Goal: Information Seeking & Learning: Learn about a topic

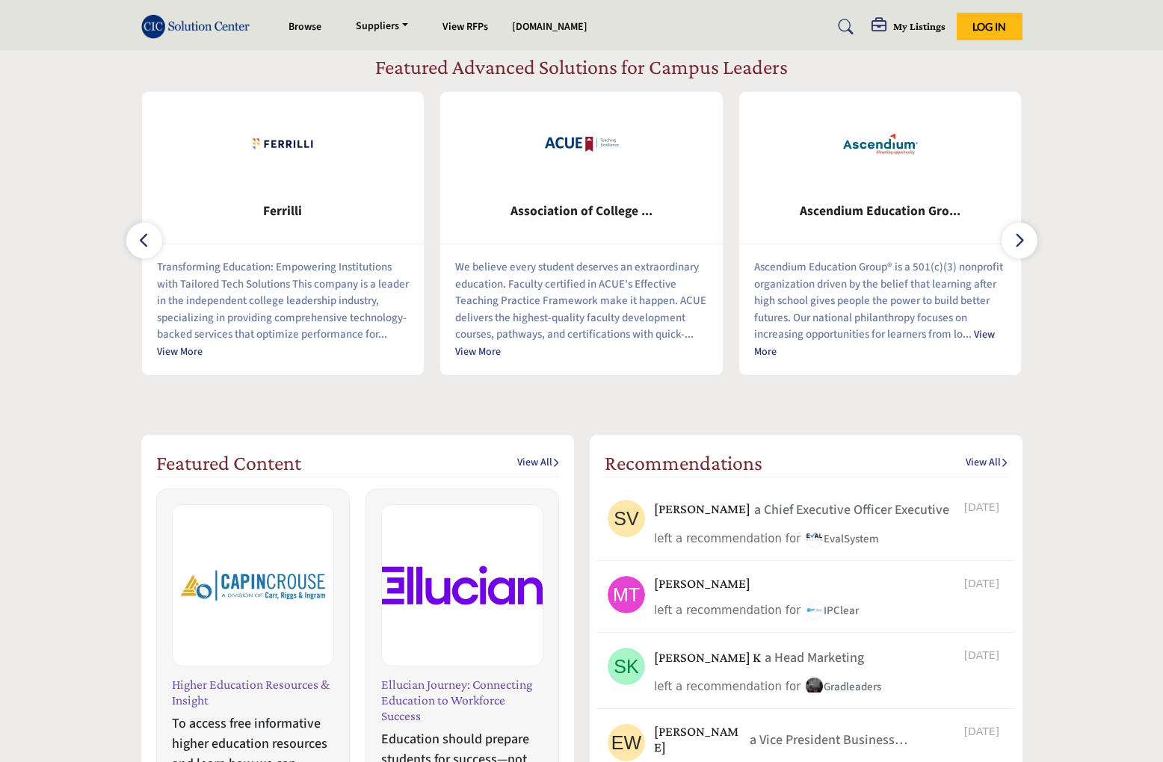
scroll to position [598, 0]
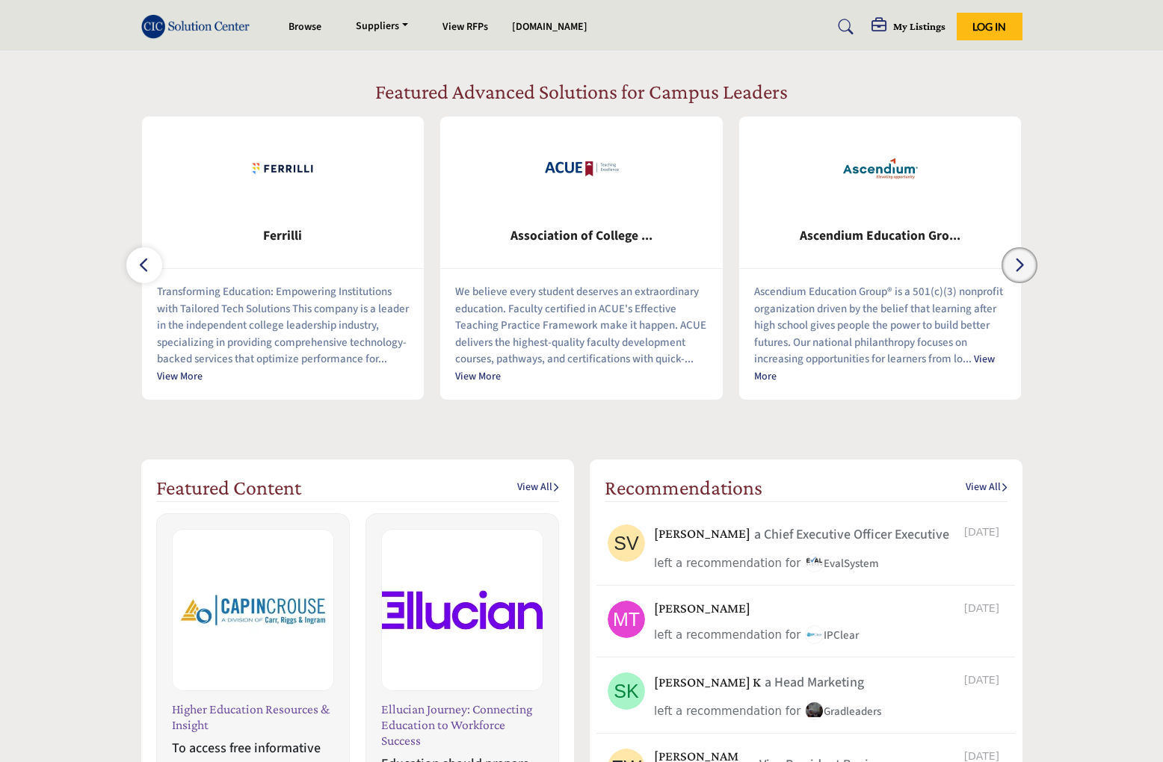
click at [1013, 277] on button "button" at bounding box center [1019, 265] width 36 height 36
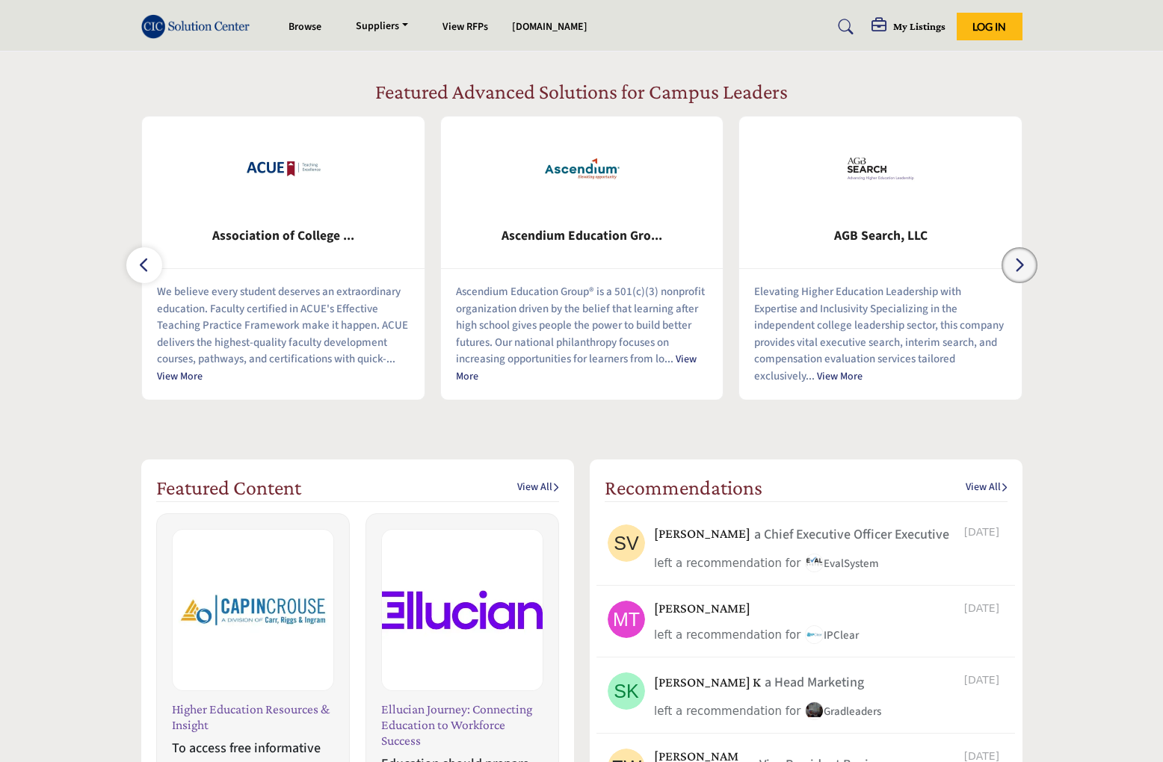
click at [1014, 270] on icon "button" at bounding box center [1019, 265] width 12 height 19
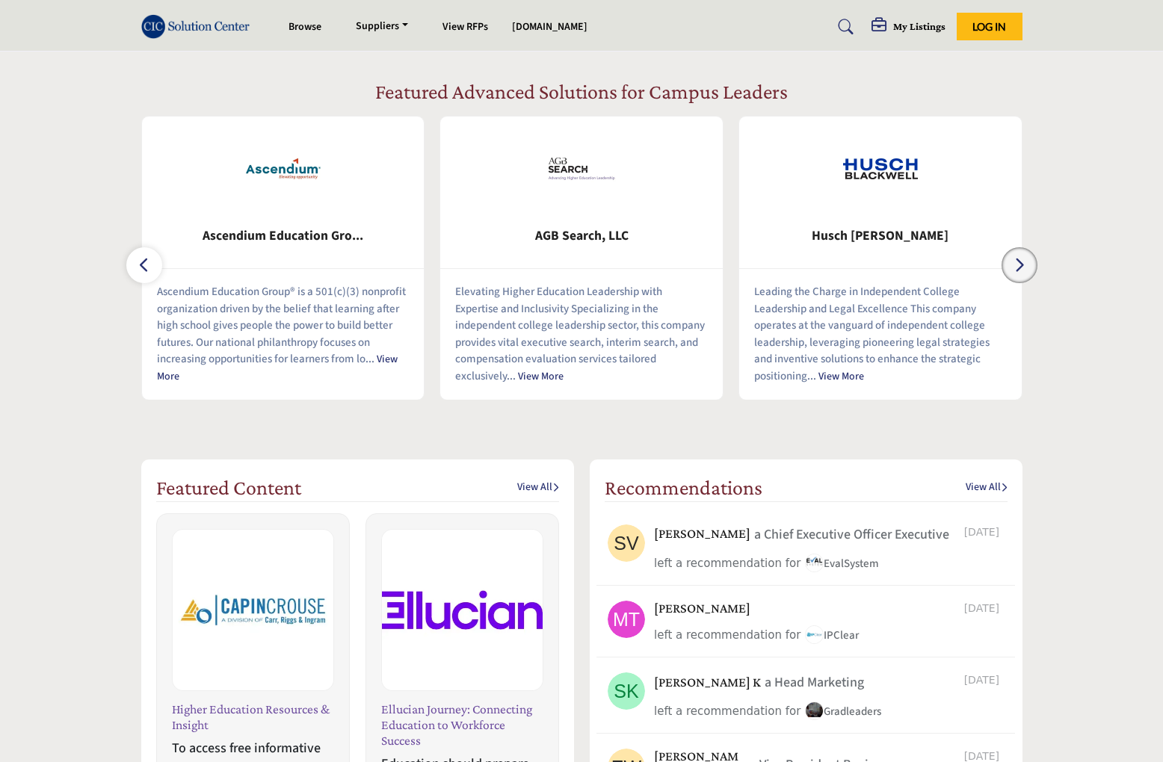
click at [1014, 270] on icon "button" at bounding box center [1019, 265] width 12 height 19
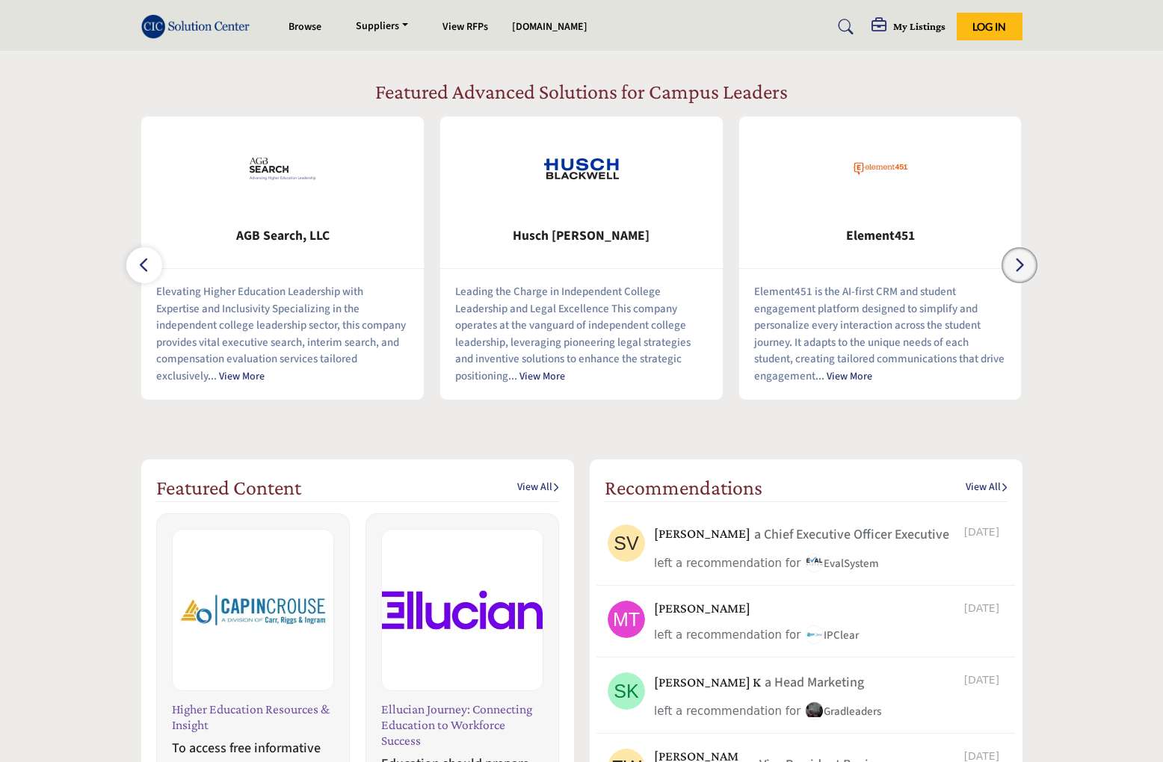
click at [1014, 270] on icon "button" at bounding box center [1019, 265] width 12 height 19
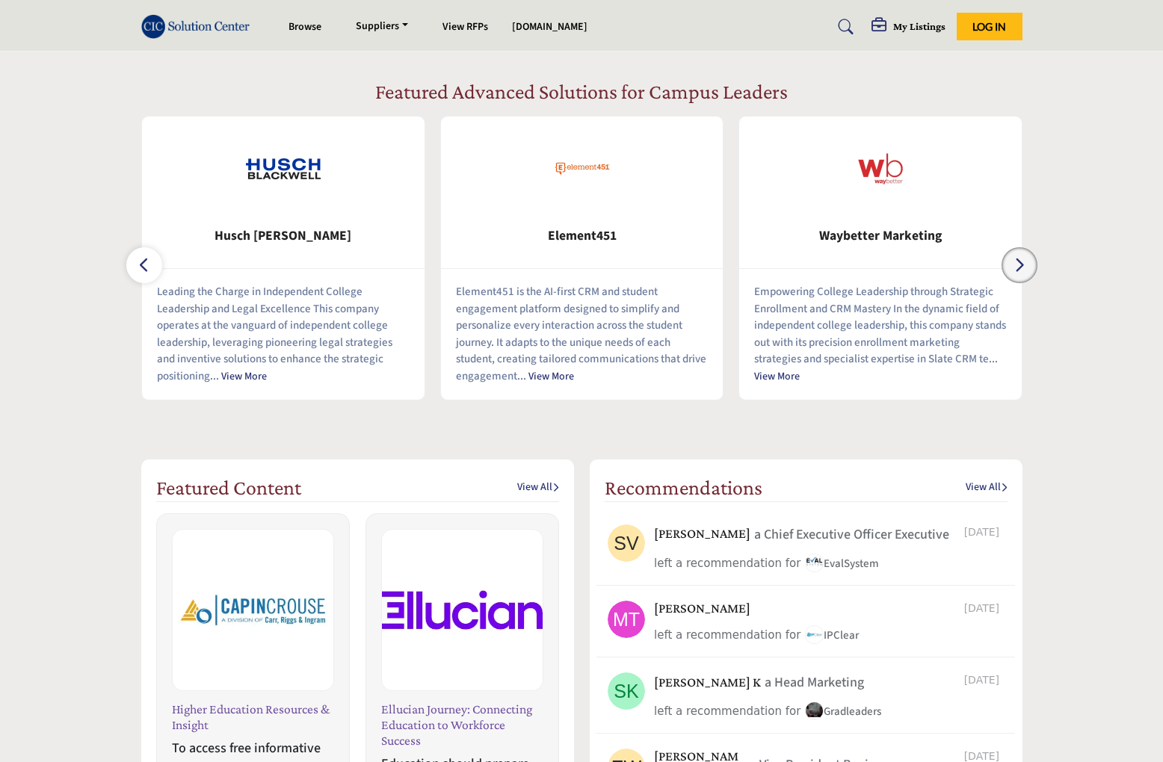
click at [1014, 270] on icon "button" at bounding box center [1019, 265] width 12 height 19
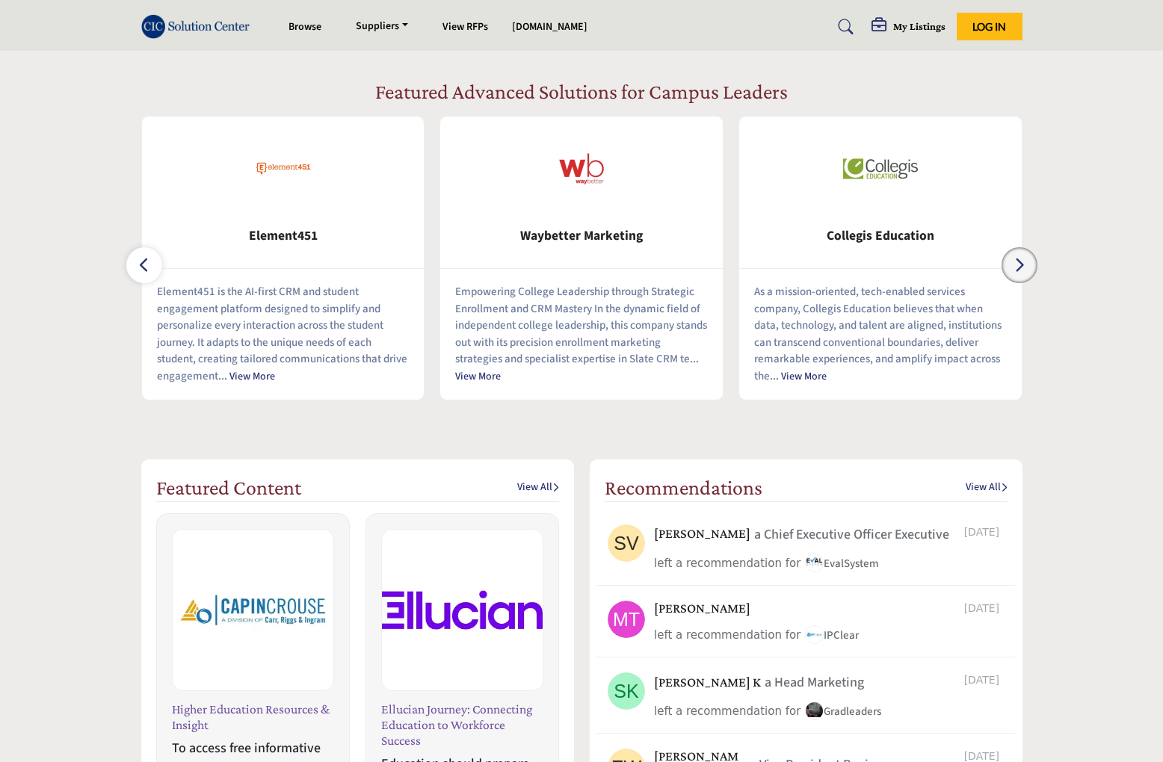
click at [1014, 270] on icon "button" at bounding box center [1019, 265] width 12 height 19
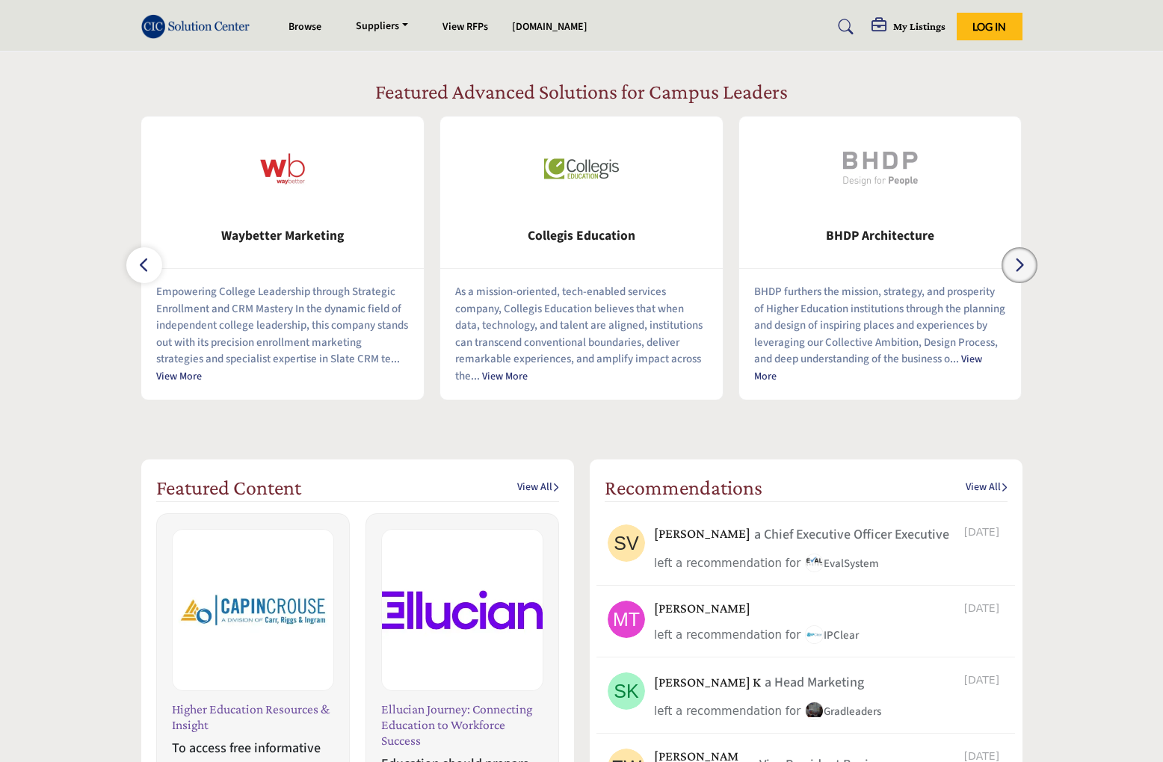
click at [1014, 270] on icon "button" at bounding box center [1019, 265] width 12 height 19
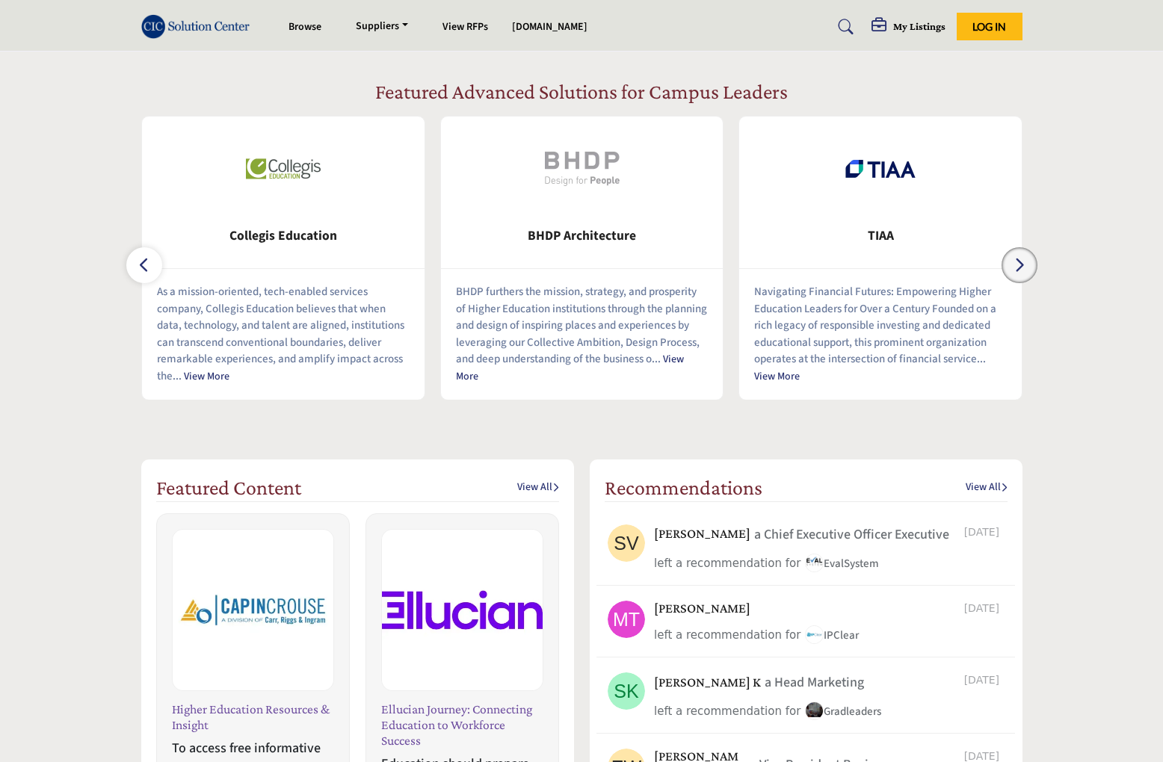
click at [1014, 270] on icon "button" at bounding box center [1019, 265] width 12 height 19
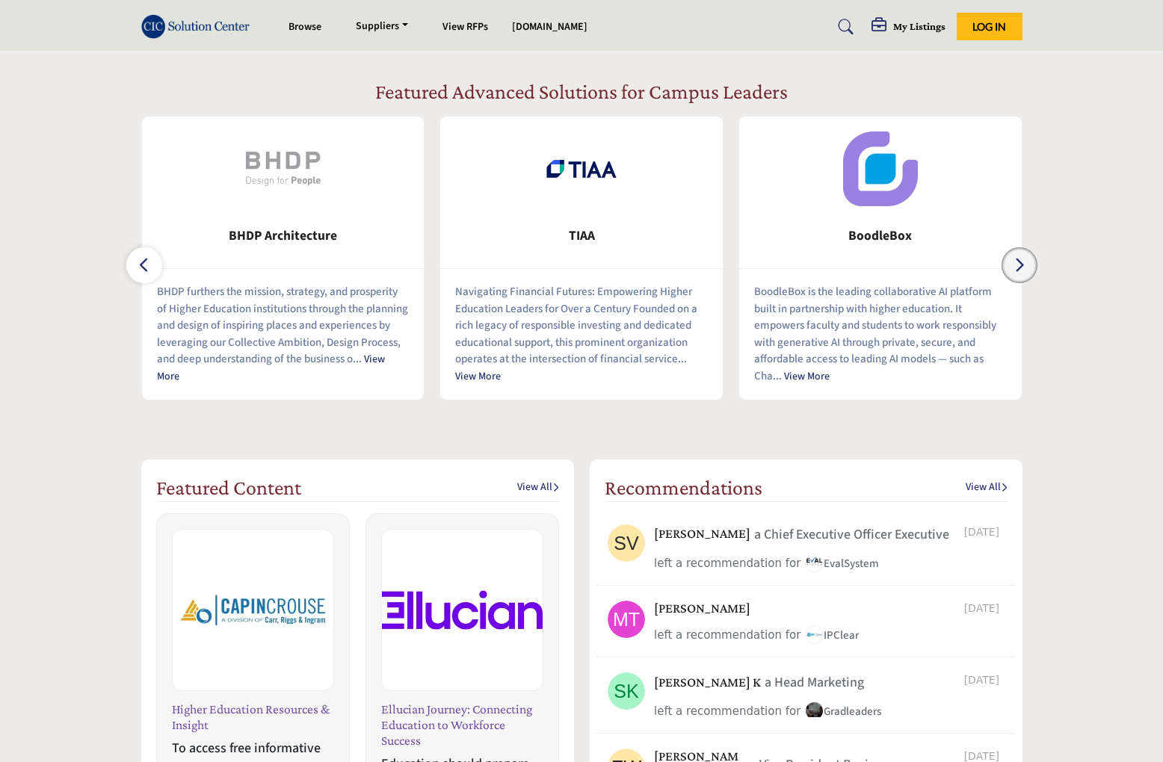
click at [1014, 270] on icon "button" at bounding box center [1019, 265] width 12 height 19
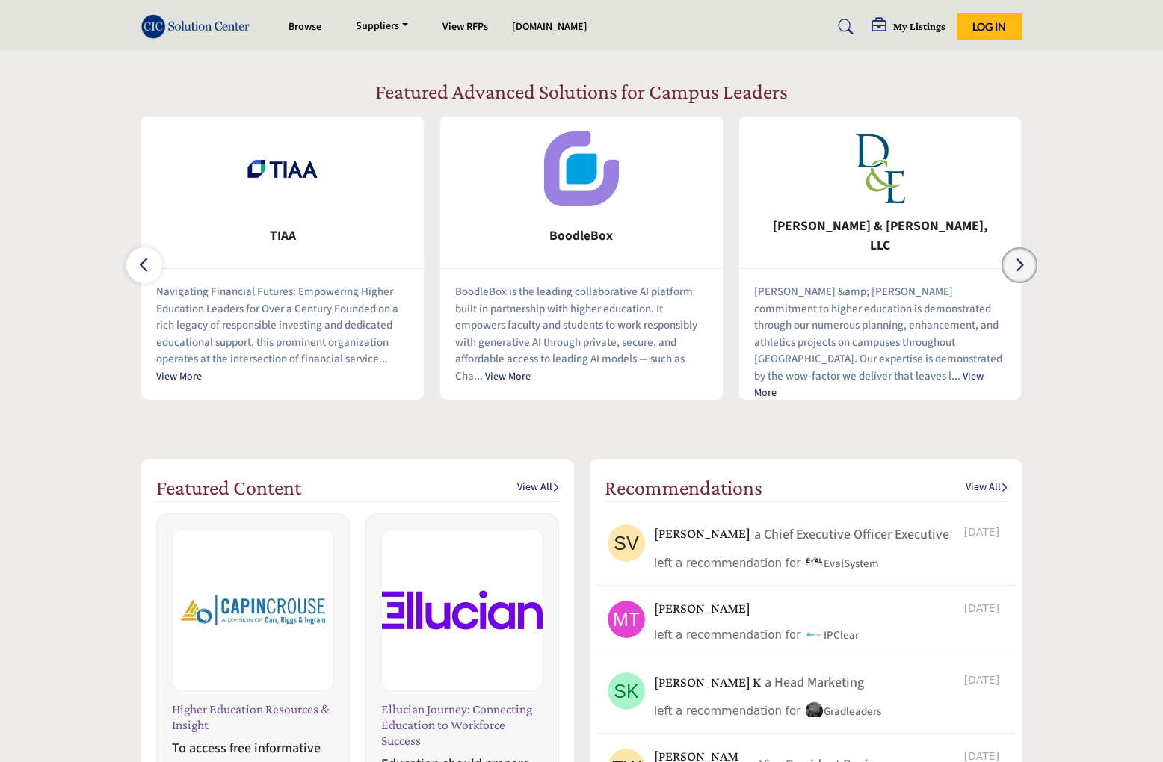
click at [1014, 270] on icon "button" at bounding box center [1019, 265] width 12 height 19
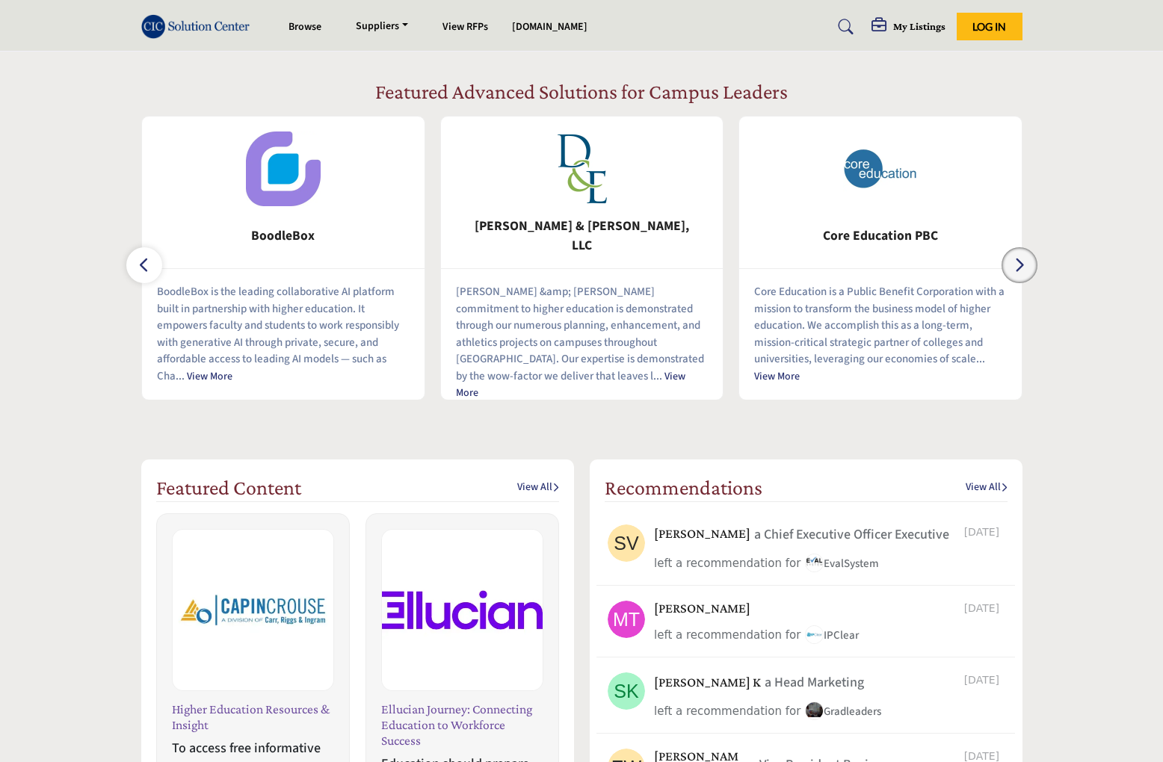
click at [1014, 270] on icon "button" at bounding box center [1019, 265] width 12 height 19
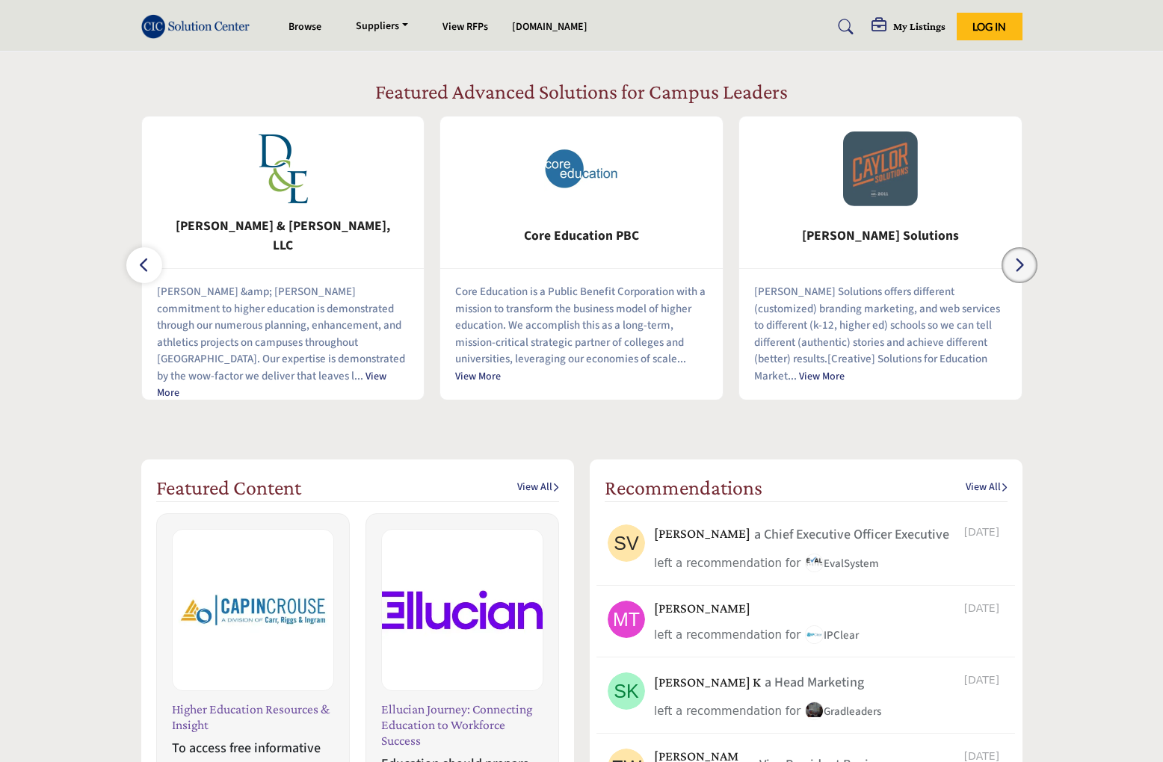
click at [1014, 270] on icon "button" at bounding box center [1019, 265] width 12 height 19
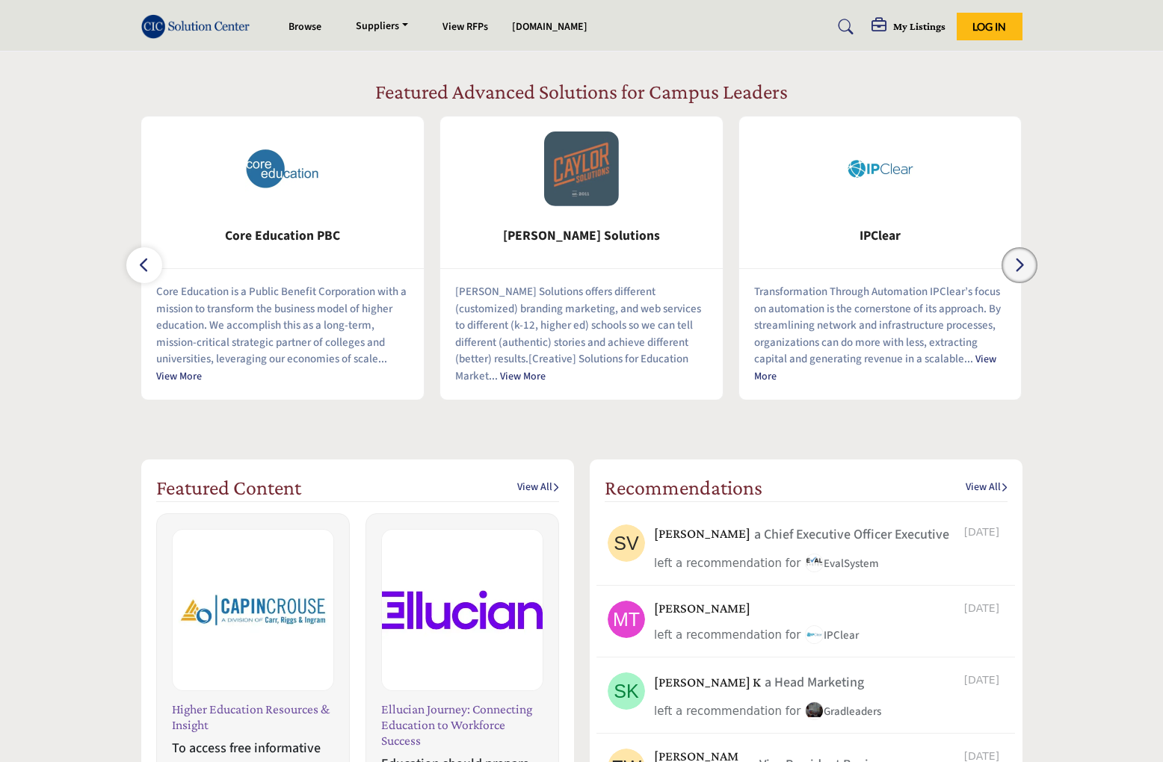
click at [1014, 270] on icon "button" at bounding box center [1019, 265] width 12 height 19
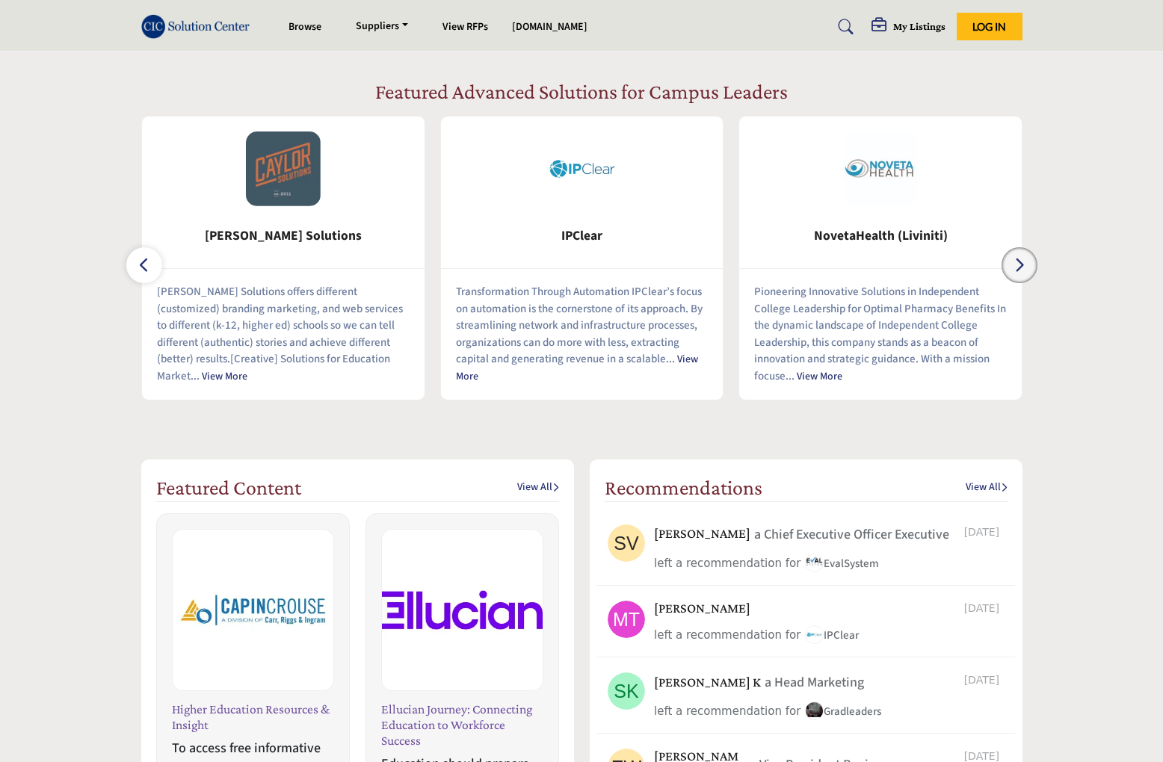
click at [1014, 270] on icon "button" at bounding box center [1019, 265] width 12 height 19
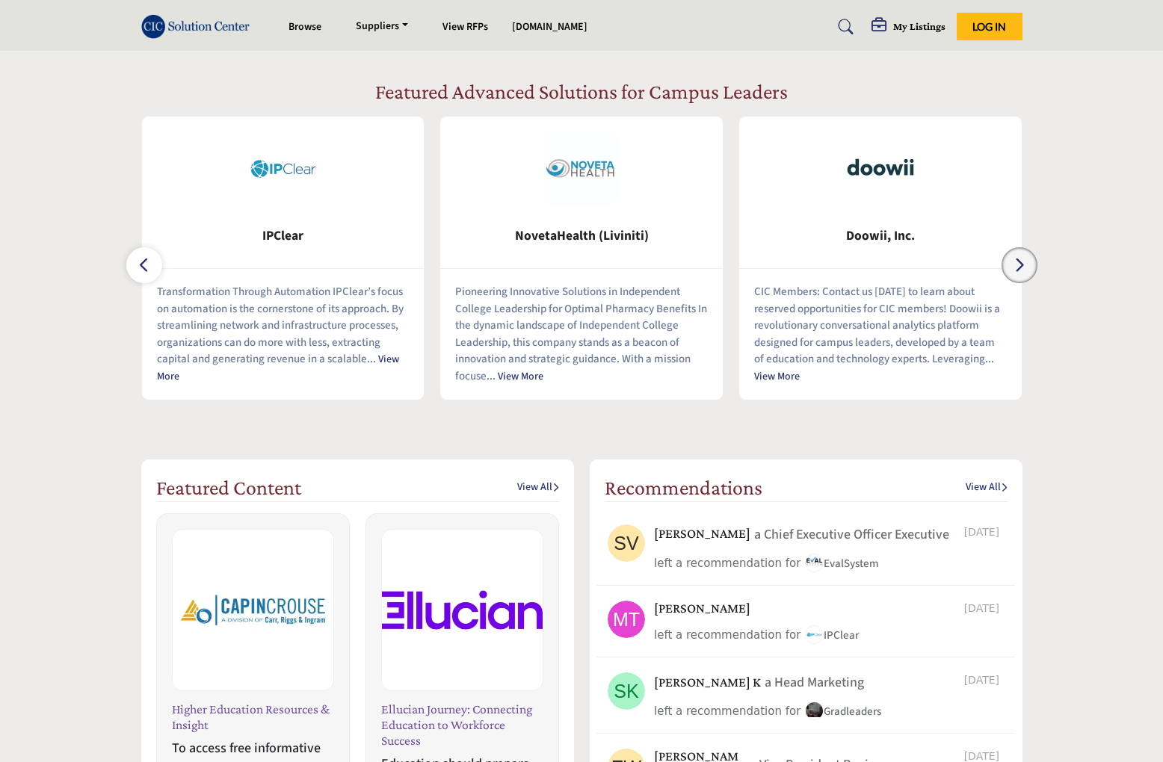
click at [1014, 270] on icon "button" at bounding box center [1019, 265] width 12 height 19
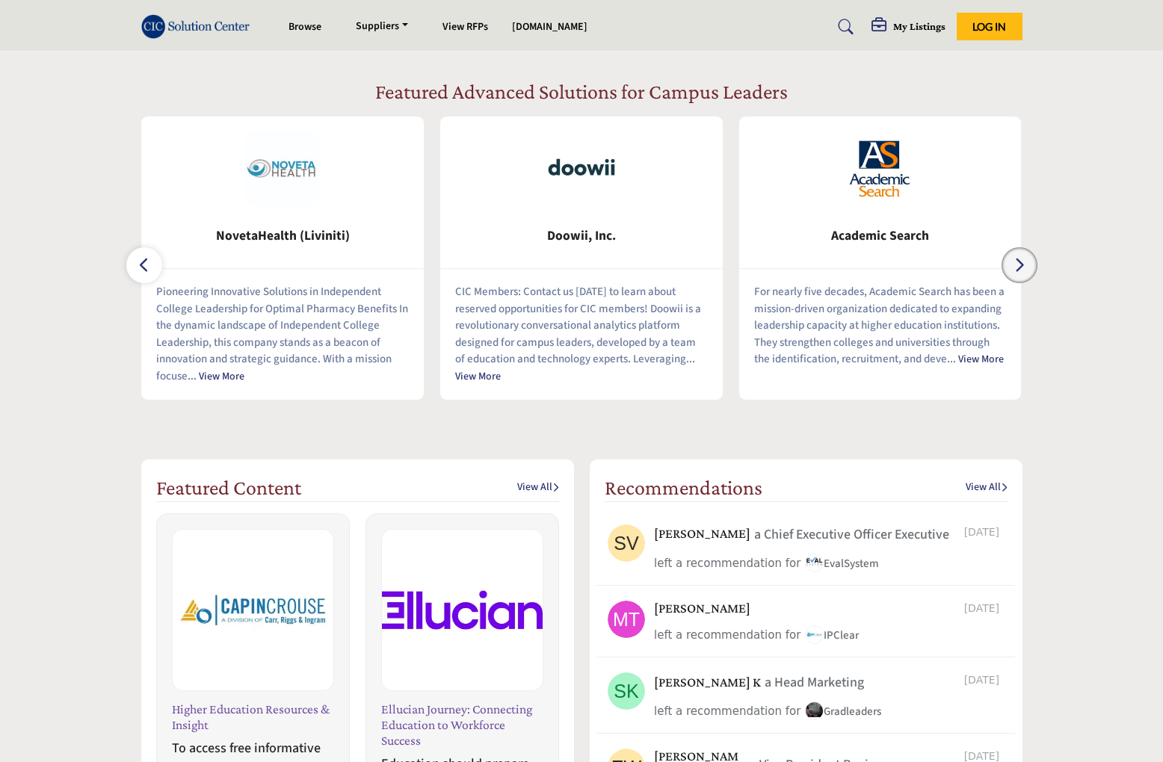
click at [1014, 270] on icon "button" at bounding box center [1019, 265] width 12 height 19
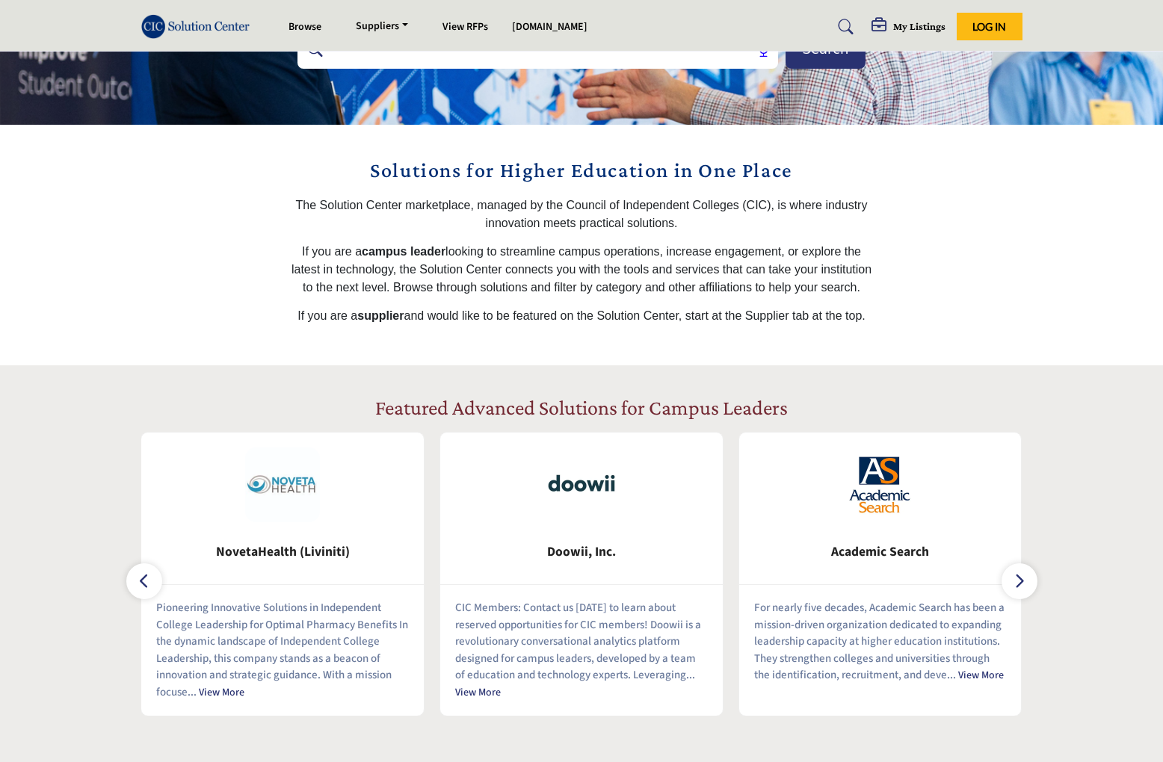
scroll to position [75, 0]
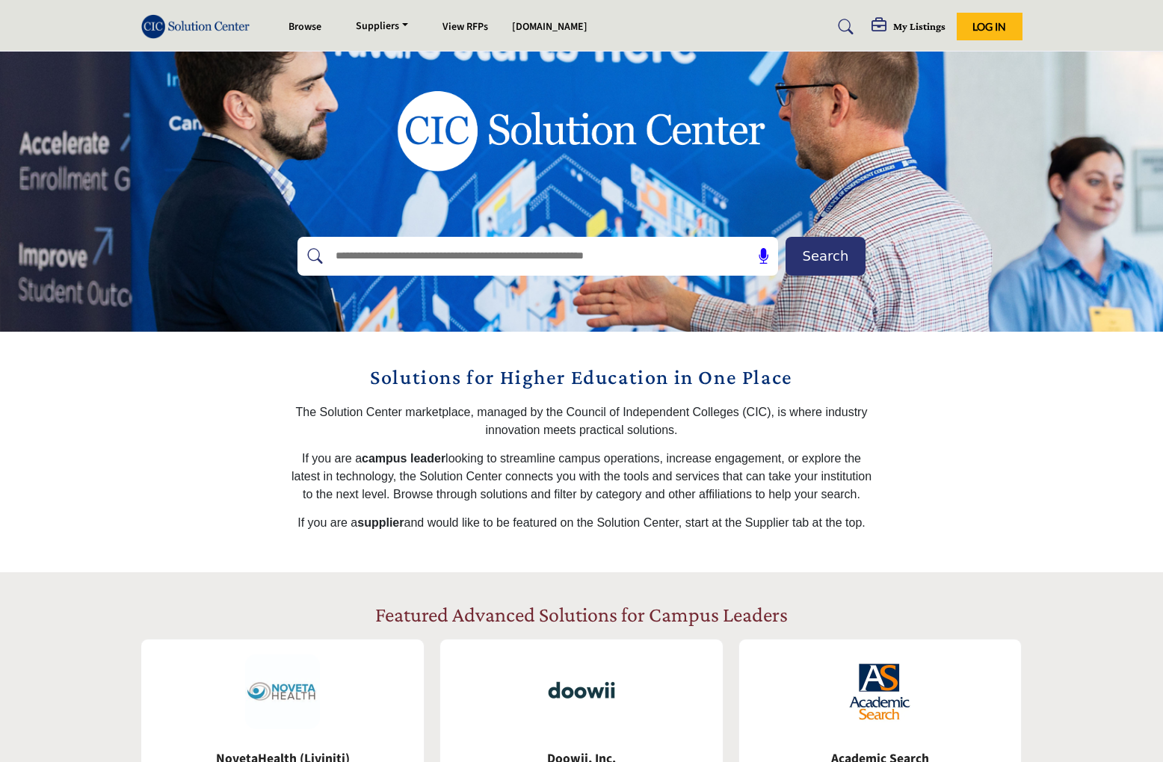
click at [611, 262] on input "text" at bounding box center [505, 256] width 356 height 22
type input "*"
type input "**********"
click at [785, 237] on button "Search" at bounding box center [825, 256] width 80 height 39
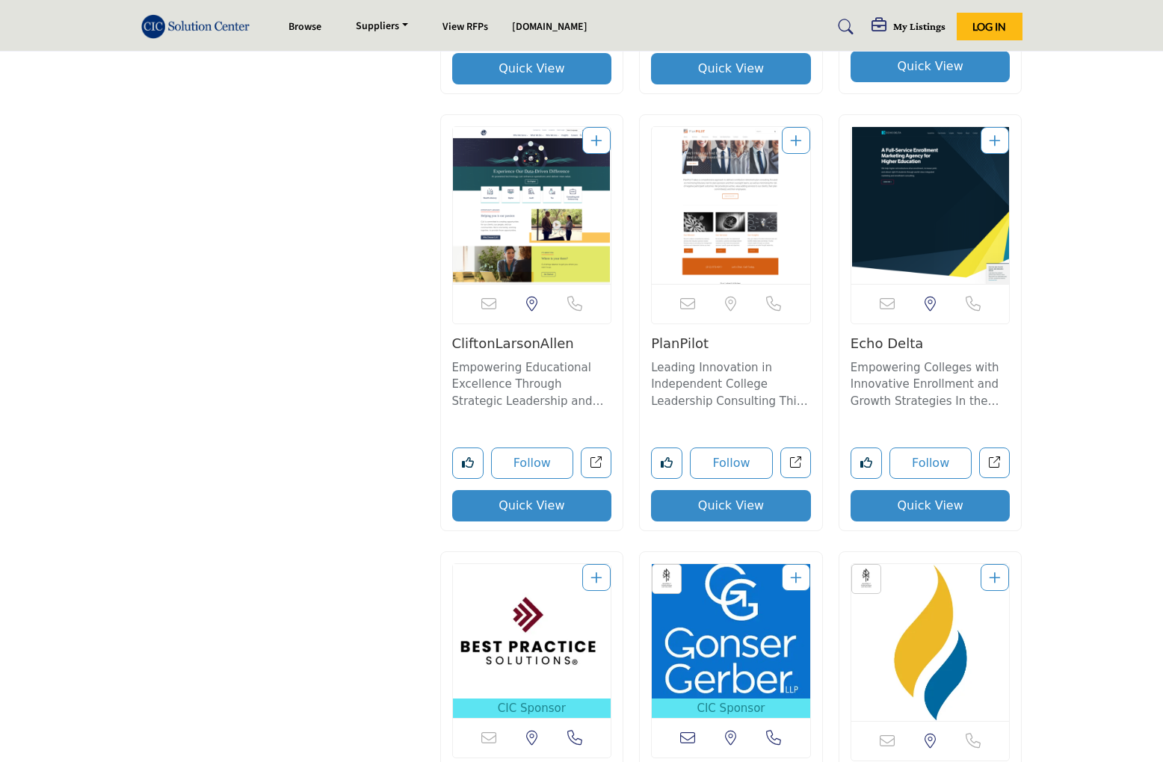
scroll to position [7696, 0]
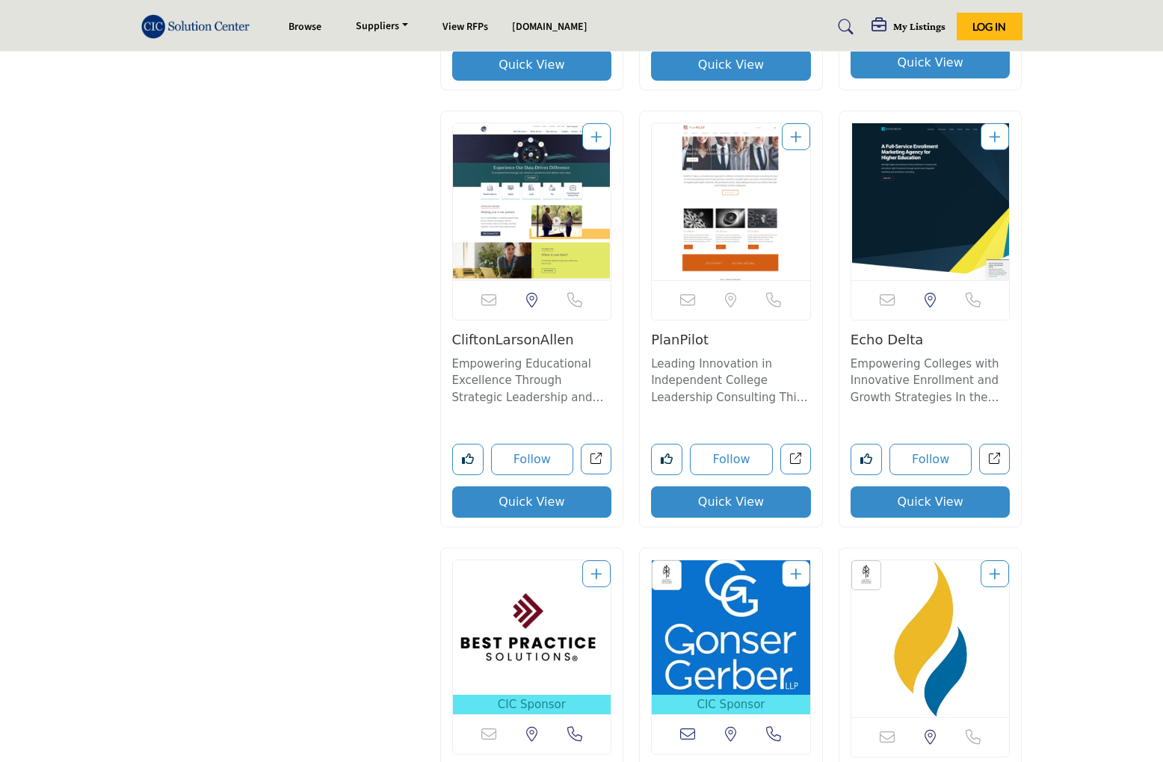
click at [891, 194] on img "Open Listing in new tab" at bounding box center [930, 201] width 158 height 157
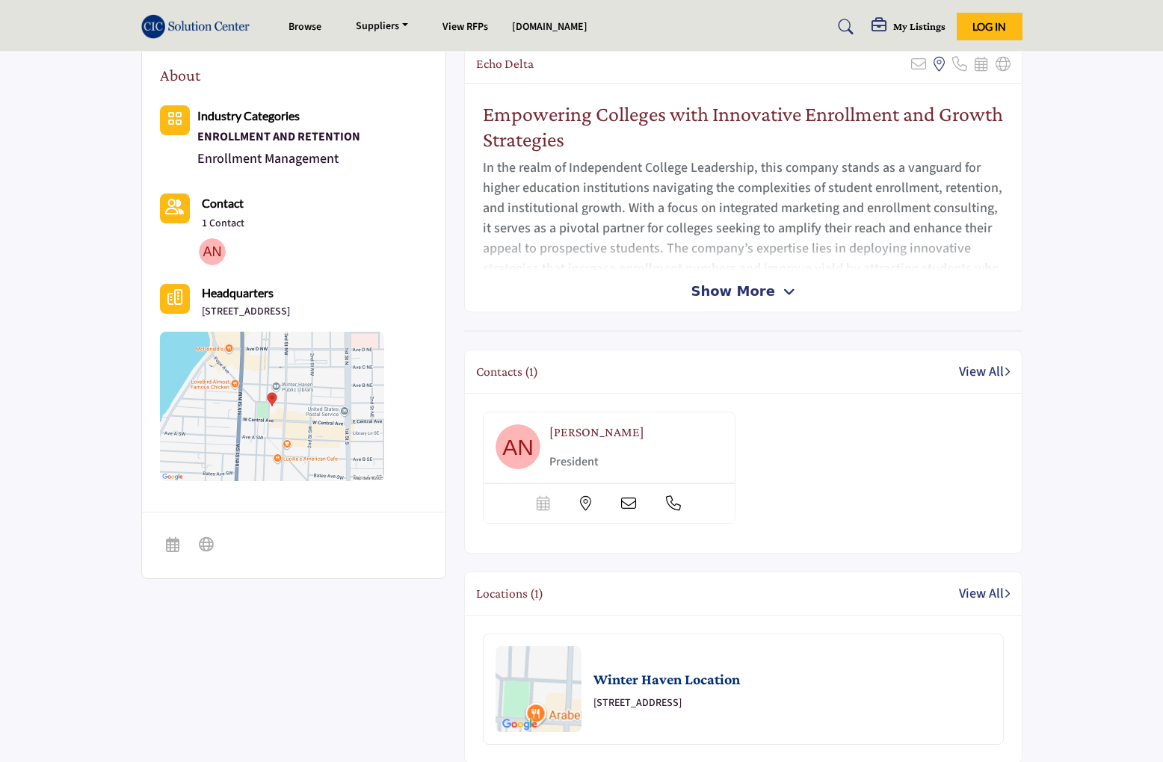
scroll to position [374, 0]
click at [717, 287] on span "Show More" at bounding box center [732, 289] width 84 height 20
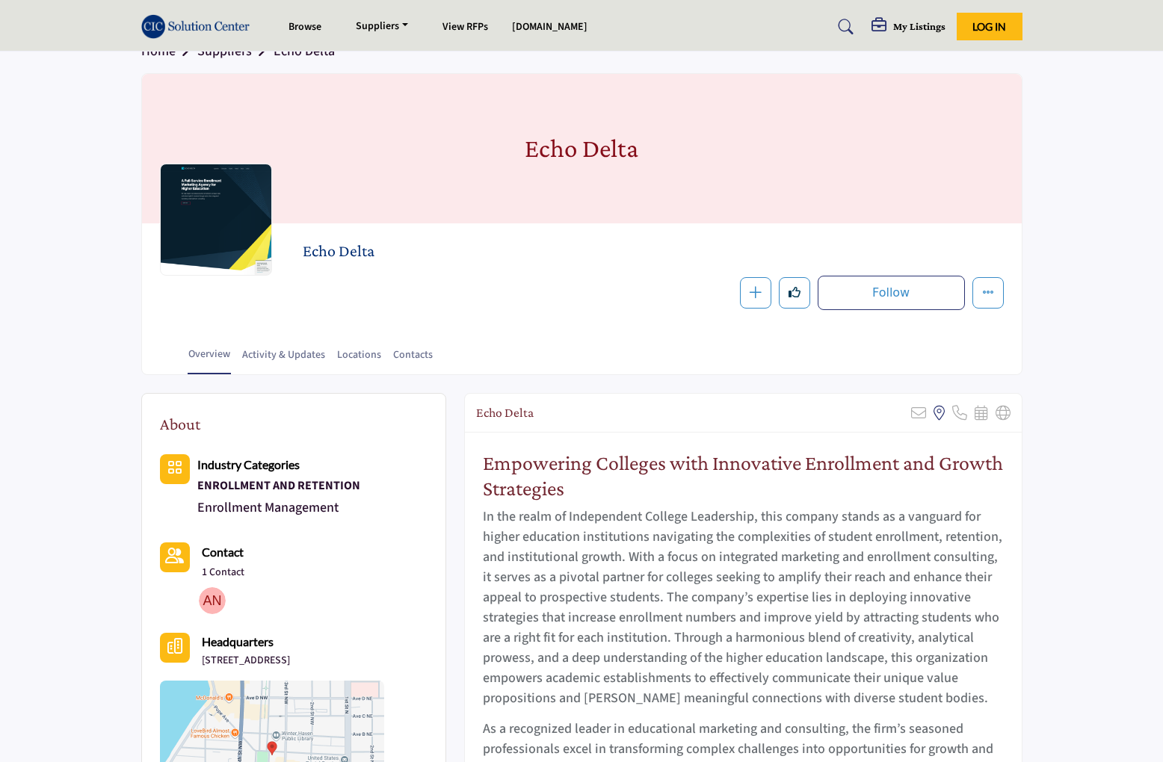
scroll to position [0, 0]
